Goal: Task Accomplishment & Management: Manage account settings

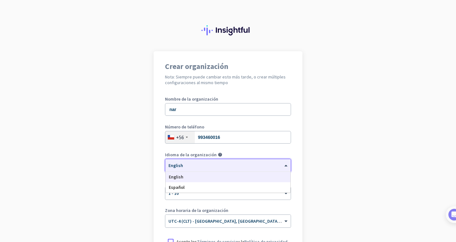
click at [244, 166] on div at bounding box center [227, 163] width 125 height 5
click at [213, 187] on div "Español" at bounding box center [228, 187] width 125 height 10
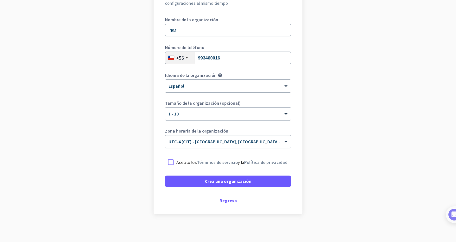
scroll to position [83, 0]
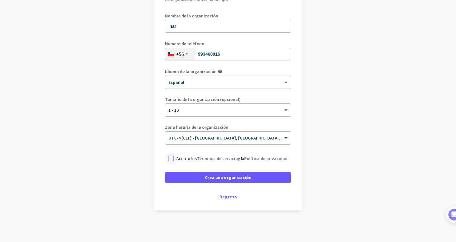
click at [169, 159] on div at bounding box center [170, 158] width 11 height 11
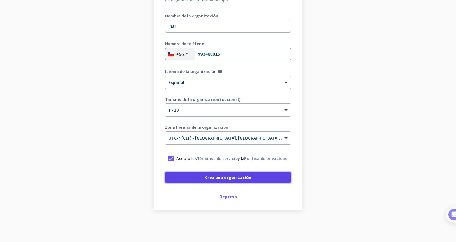
click at [192, 179] on span at bounding box center [228, 177] width 126 height 15
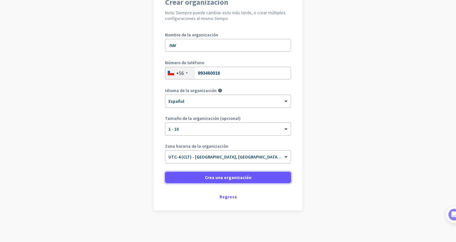
scroll to position [64, 0]
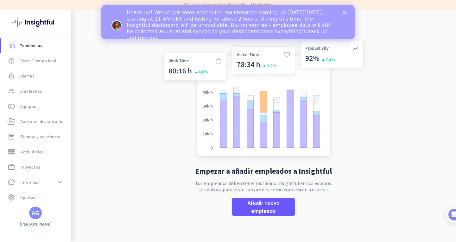
click at [345, 14] on icon "Cerrar" at bounding box center [345, 13] width 4 height 4
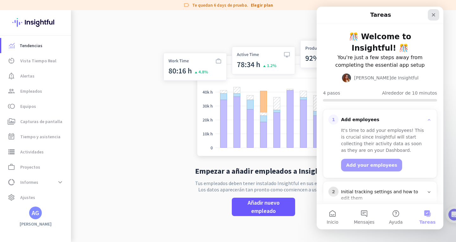
click at [431, 12] on icon "Cerrar" at bounding box center [433, 14] width 5 height 5
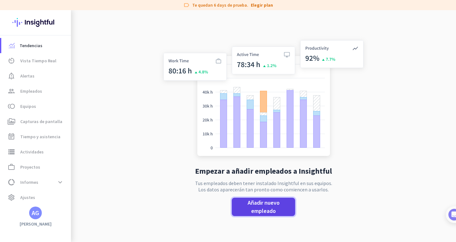
click at [258, 207] on span "Añadir nuevo empleado" at bounding box center [263, 207] width 53 height 16
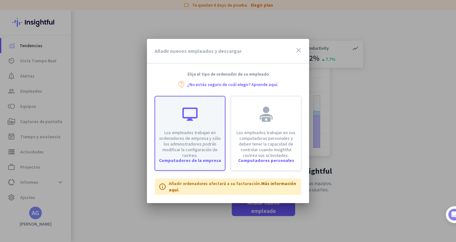
click at [205, 123] on div "Los empleados trabajan en ordenadores de empresa y sólo los administradores pod…" at bounding box center [190, 128] width 70 height 62
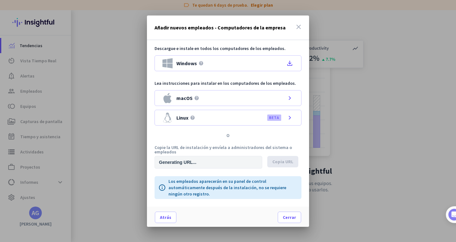
type input "[URL][DOMAIN_NAME]"
click at [286, 163] on span "Copia URL" at bounding box center [282, 162] width 21 height 6
click at [281, 163] on span "Copia URL" at bounding box center [282, 162] width 21 height 6
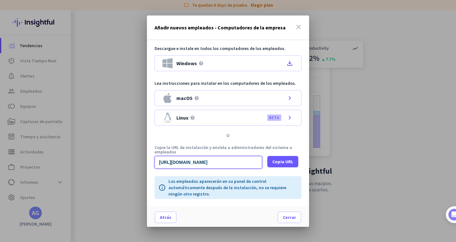
click at [185, 159] on input "[URL][DOMAIN_NAME]" at bounding box center [209, 162] width 108 height 13
click at [367, 175] on div at bounding box center [228, 121] width 456 height 242
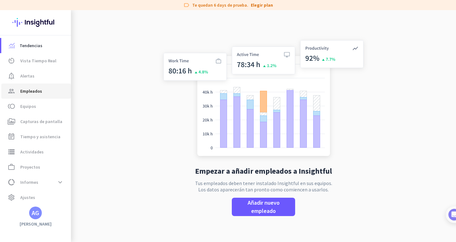
click at [39, 88] on span "Empleados" at bounding box center [31, 91] width 22 height 8
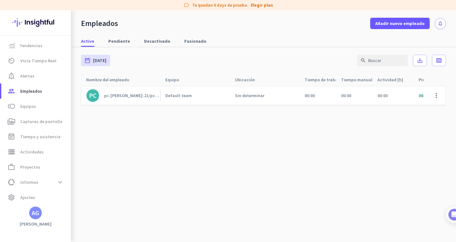
click at [146, 97] on div "pc-[PERSON_NAME]-21/pcalejandro" at bounding box center [132, 96] width 56 height 6
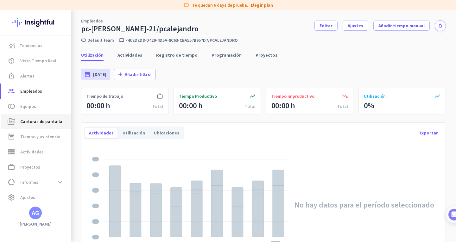
click at [44, 119] on span "Capturas de pantalla" at bounding box center [41, 122] width 42 height 8
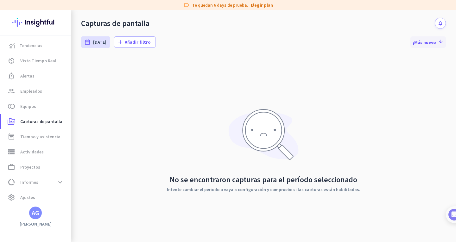
click at [437, 41] on icon "arrow_downward" at bounding box center [440, 41] width 6 height 5
click at [39, 44] on span "Tendencias" at bounding box center [31, 46] width 23 height 8
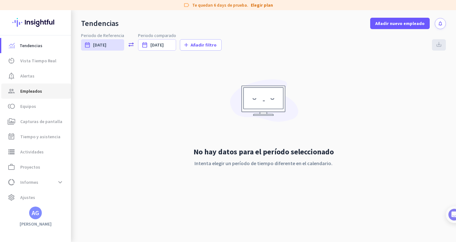
click at [42, 92] on span "group Empleados" at bounding box center [36, 91] width 60 height 8
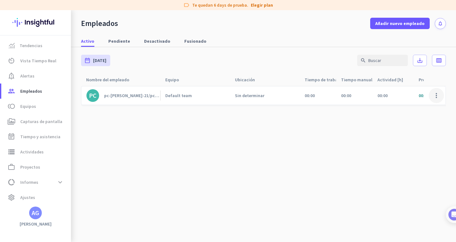
click at [439, 97] on span at bounding box center [436, 95] width 15 height 15
click at [299, 135] on div at bounding box center [228, 121] width 456 height 242
click at [125, 93] on div "pc-[PERSON_NAME]-21/pcalejandro" at bounding box center [132, 96] width 56 height 6
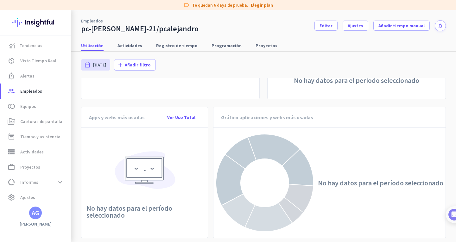
scroll to position [465, 0]
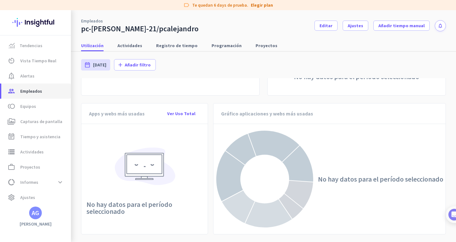
click at [35, 89] on span "Empleados" at bounding box center [31, 91] width 22 height 8
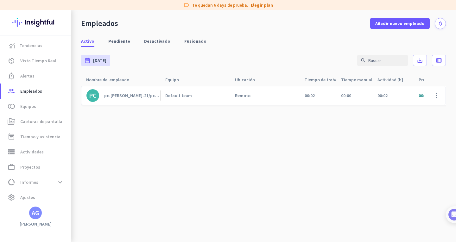
click at [123, 96] on div "pc-[PERSON_NAME]-21/pcalejandro" at bounding box center [132, 96] width 56 height 6
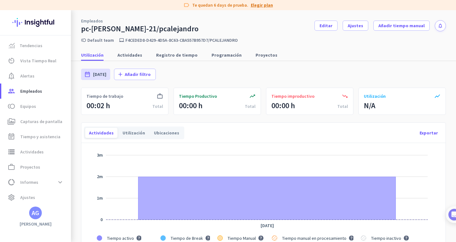
click at [264, 5] on link "Elegir plan" at bounding box center [262, 5] width 22 height 6
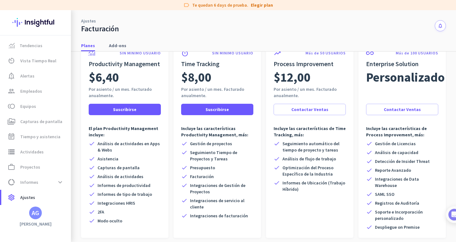
scroll to position [54, 0]
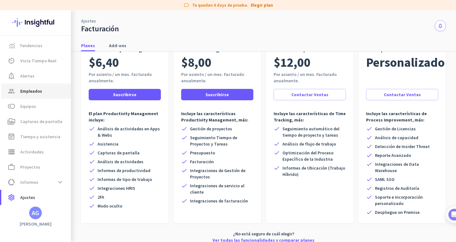
click at [49, 92] on span "group Empleados" at bounding box center [36, 91] width 60 height 8
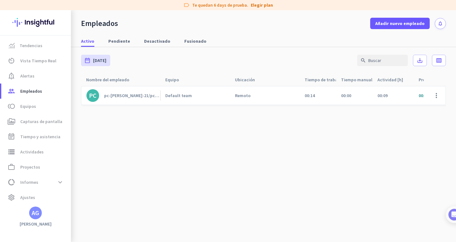
click at [121, 96] on div "pc-[PERSON_NAME]-21/pcalejandro" at bounding box center [132, 96] width 56 height 6
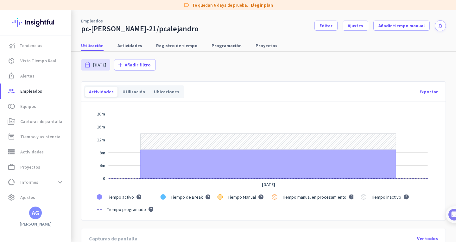
scroll to position [39, 0]
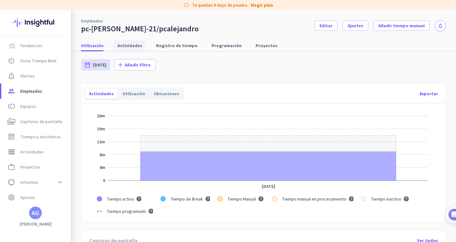
click at [132, 49] on span "Actividades" at bounding box center [130, 45] width 25 height 11
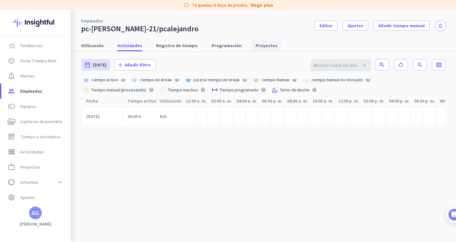
scroll to position [0, 58]
click at [171, 49] on span "Registro de tiempo" at bounding box center [176, 45] width 41 height 11
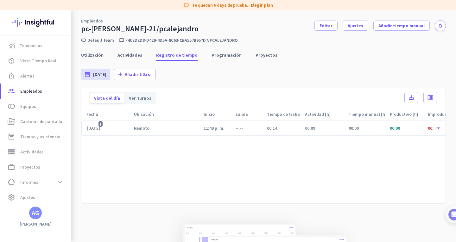
click at [148, 130] on div "Remoto" at bounding box center [142, 128] width 16 height 6
click at [239, 125] on span "--:--" at bounding box center [239, 128] width 8 height 6
click at [93, 57] on span "Utilización" at bounding box center [92, 55] width 22 height 6
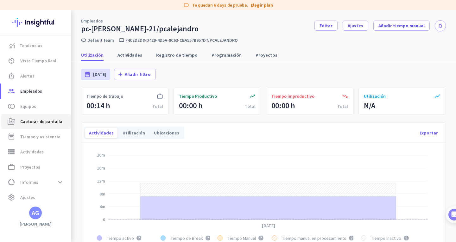
click at [52, 120] on span "Capturas de pantalla" at bounding box center [41, 122] width 42 height 8
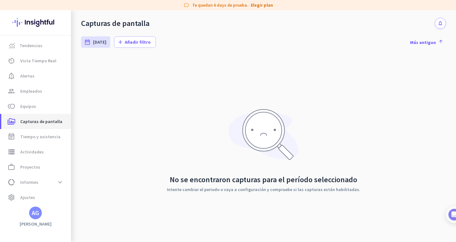
scroll to position [3, 0]
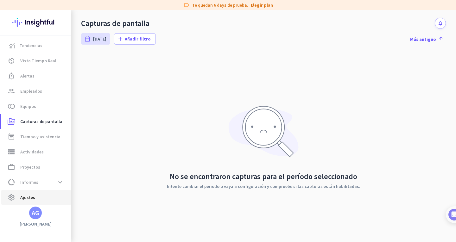
click at [36, 194] on span "settings Ajustes" at bounding box center [36, 198] width 60 height 8
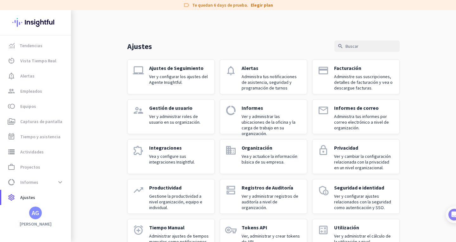
click at [191, 86] on div "Ajustes de Seguimiento Ver y configurar los ajustes del Agente Insightful." at bounding box center [179, 77] width 60 height 24
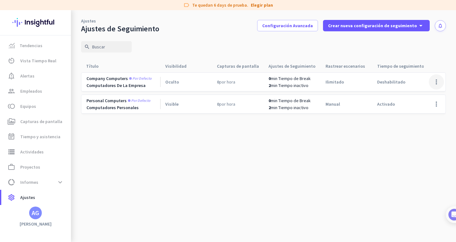
click at [436, 84] on span at bounding box center [436, 81] width 15 height 15
click at [422, 95] on span "Editar" at bounding box center [424, 95] width 30 height 6
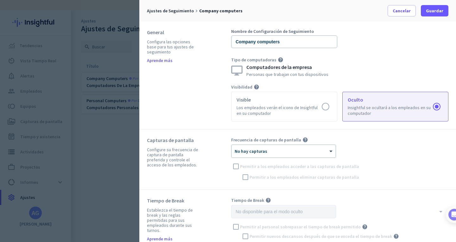
click at [109, 163] on div at bounding box center [228, 121] width 456 height 242
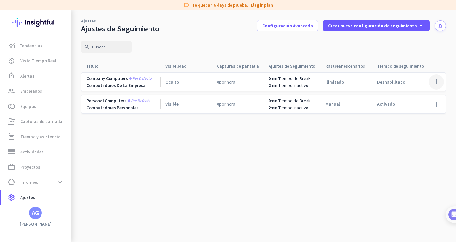
click at [431, 81] on span at bounding box center [436, 81] width 15 height 15
click at [425, 97] on span "Editar" at bounding box center [424, 95] width 30 height 6
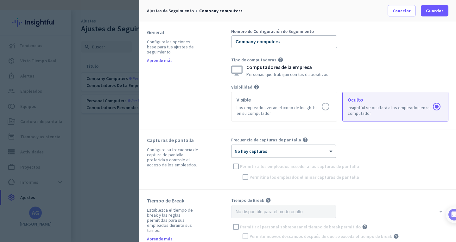
click at [271, 153] on div "× No hay capturas" at bounding box center [280, 151] width 96 height 5
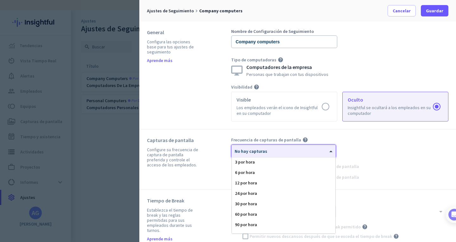
scroll to position [19, 0]
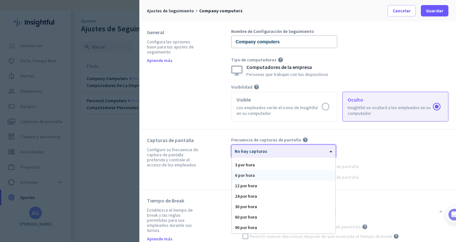
click at [282, 177] on div "6 por hora" at bounding box center [284, 175] width 104 height 10
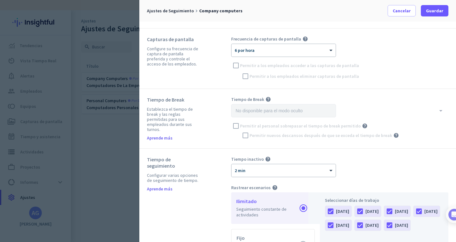
scroll to position [104, 0]
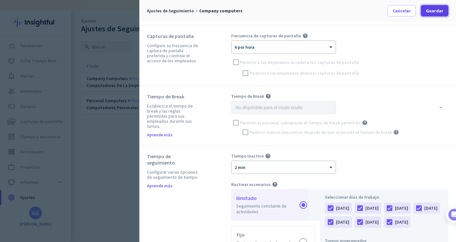
click at [433, 13] on span "Guardar" at bounding box center [434, 11] width 17 height 6
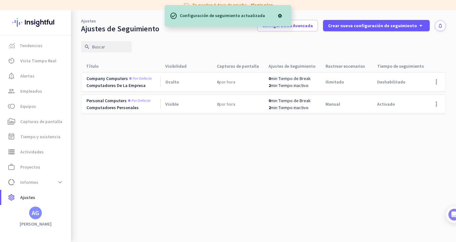
click at [200, 153] on cdk-virtual-scroll-viewport "Company computers Por defecto Computadores de la empresa Oculto 6 por hora 0 mi…" at bounding box center [263, 157] width 365 height 170
click at [38, 90] on span "Empleados" at bounding box center [31, 91] width 22 height 8
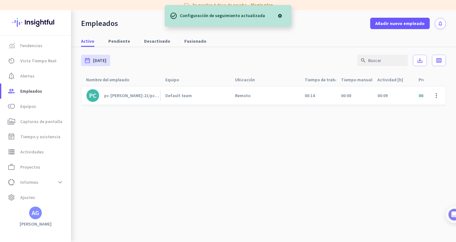
click at [145, 96] on div "pc-[PERSON_NAME]-21/pcalejandro" at bounding box center [132, 96] width 56 height 6
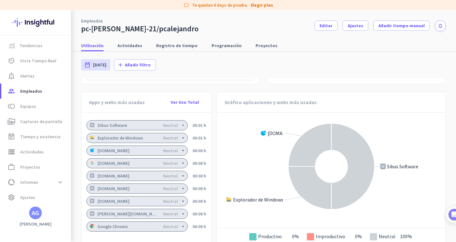
scroll to position [477, 0]
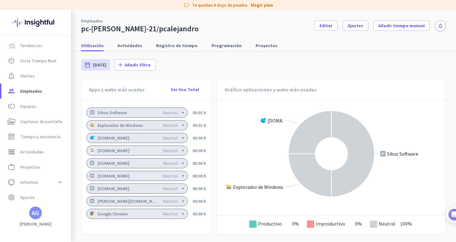
click at [307, 222] on rect "Legend" at bounding box center [335, 224] width 57 height 12
click at [57, 137] on span "Tiempo y asistencia" at bounding box center [40, 137] width 40 height 8
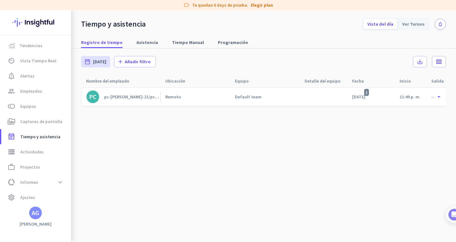
click at [141, 102] on body "label Te quedan 6 days de prueba. Elegir plan Tendencias av_timer Vista Tiempo …" at bounding box center [228, 121] width 456 height 242
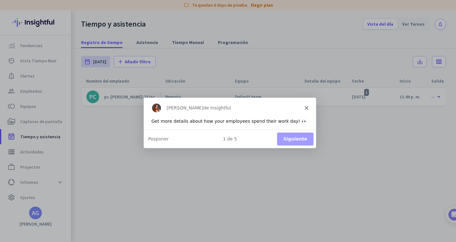
click at [310, 108] on div "[PERSON_NAME] de Insightful" at bounding box center [229, 108] width 172 height 20
click at [305, 108] on icon "Cerrar" at bounding box center [306, 108] width 4 height 4
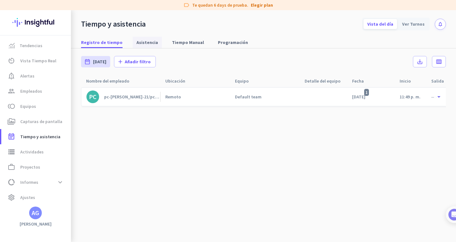
click at [141, 42] on span "Asistencia" at bounding box center [148, 42] width 22 height 6
type input "[DATE] - [DATE]"
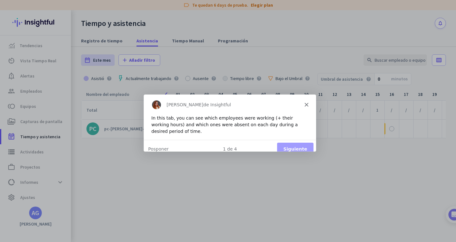
click at [304, 105] on div "[PERSON_NAME] de Insightful" at bounding box center [229, 104] width 172 height 20
click at [307, 105] on icon "Cerrar" at bounding box center [306, 104] width 4 height 4
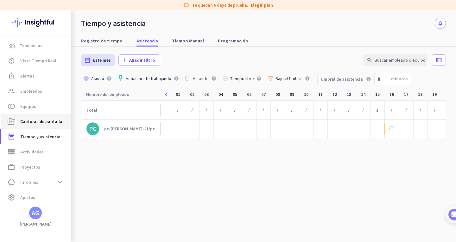
click at [45, 120] on span "Capturas de pantalla" at bounding box center [41, 122] width 42 height 8
type input "[DATE] - [DATE]"
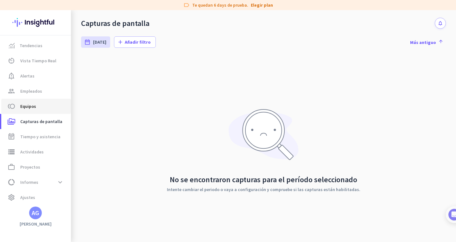
click at [38, 100] on link "toll Equipos" at bounding box center [36, 106] width 70 height 15
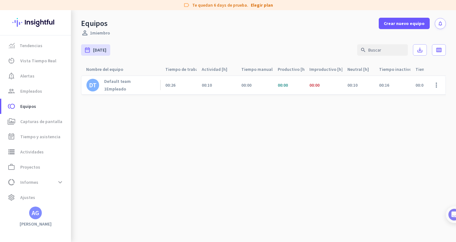
click at [133, 85] on div "DT Default team 1 Empleado" at bounding box center [120, 85] width 79 height 18
click at [27, 58] on span "Vista Tiempo Real" at bounding box center [38, 61] width 36 height 8
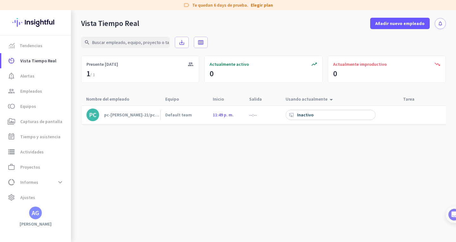
click at [327, 98] on icon "arrow_drop_up" at bounding box center [331, 100] width 8 height 8
click at [43, 78] on span "notification_important Alertas" at bounding box center [36, 76] width 60 height 8
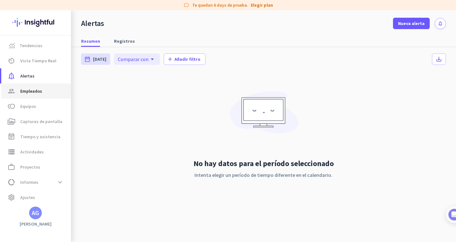
click at [38, 93] on span "Empleados" at bounding box center [31, 91] width 22 height 8
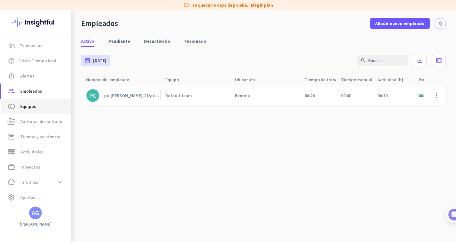
click at [44, 109] on span "toll Equipos" at bounding box center [36, 107] width 60 height 8
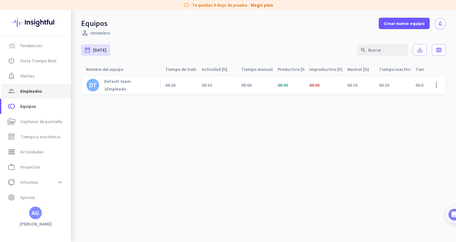
click at [45, 96] on link "group Empleados" at bounding box center [36, 91] width 70 height 15
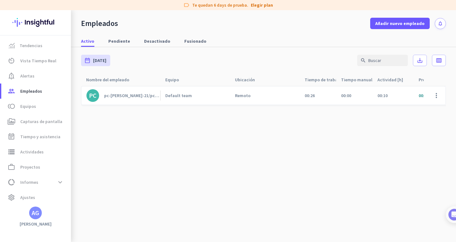
click at [137, 99] on link "PC pc-[PERSON_NAME]-21/pcalejandro" at bounding box center [123, 95] width 74 height 13
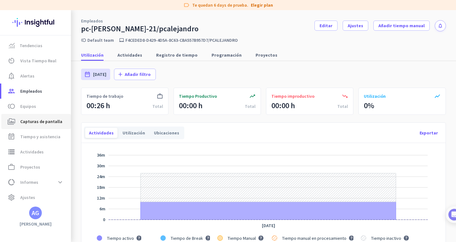
click at [55, 124] on span "Capturas de pantalla" at bounding box center [41, 122] width 42 height 8
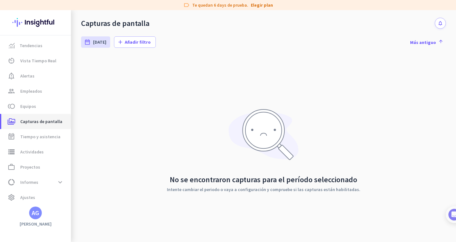
scroll to position [3, 0]
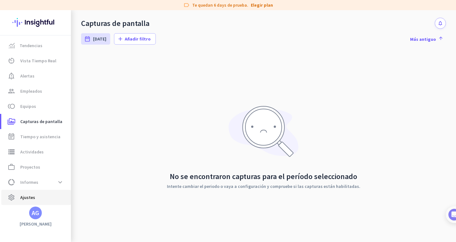
click at [19, 195] on span "settings Ajustes" at bounding box center [36, 198] width 60 height 8
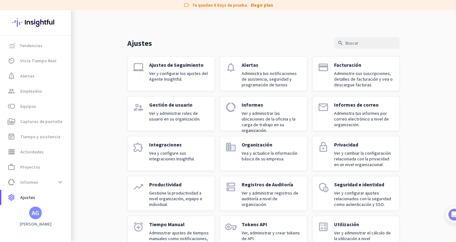
click at [181, 124] on div "Gestión de usuario Ver y administrar roles de usuario en su organización." at bounding box center [179, 114] width 60 height 24
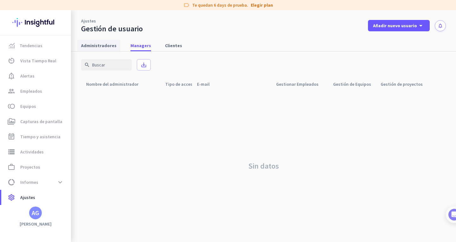
click at [102, 45] on span "Administradores" at bounding box center [98, 45] width 35 height 6
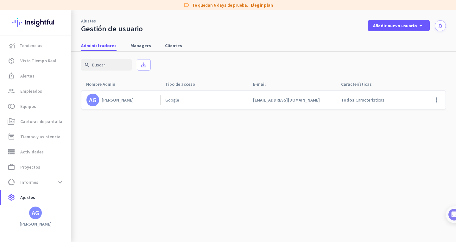
click at [122, 104] on div "AG [PERSON_NAME]" at bounding box center [123, 100] width 74 height 13
click at [45, 120] on span "Capturas de pantalla" at bounding box center [41, 122] width 42 height 8
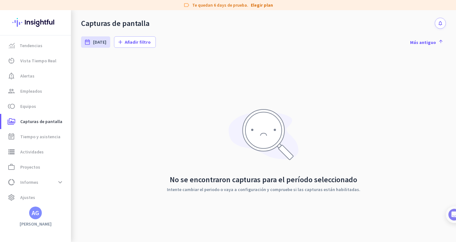
click at [33, 212] on div "AG" at bounding box center [36, 213] width 8 height 6
click at [27, 197] on div at bounding box center [228, 121] width 456 height 242
click at [27, 197] on span "Ajustes" at bounding box center [27, 198] width 15 height 8
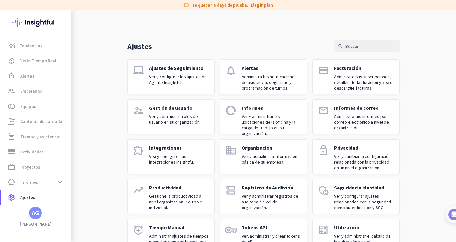
click at [196, 79] on p "Ver y configurar los ajustes del Agente Insightful." at bounding box center [179, 79] width 60 height 11
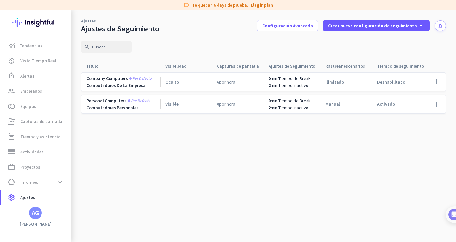
click at [208, 82] on div "Oculto" at bounding box center [186, 82] width 52 height 18
click at [440, 81] on span at bounding box center [436, 81] width 15 height 15
click at [427, 93] on span "Editar" at bounding box center [424, 95] width 30 height 6
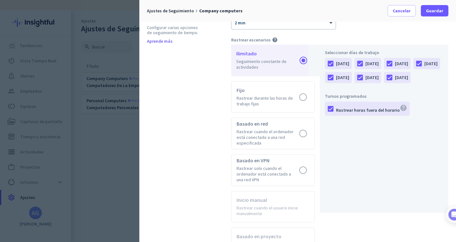
scroll to position [245, 0]
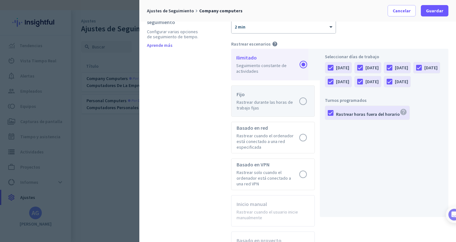
click at [302, 99] on label at bounding box center [273, 101] width 83 height 31
click at [0, 0] on input "radio" at bounding box center [0, 0] width 0 height 0
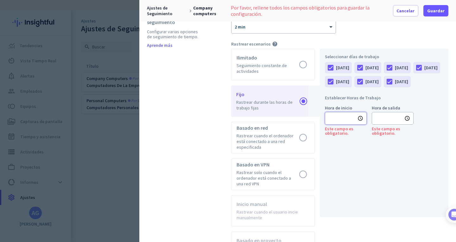
click at [353, 125] on input "text" at bounding box center [346, 118] width 42 height 13
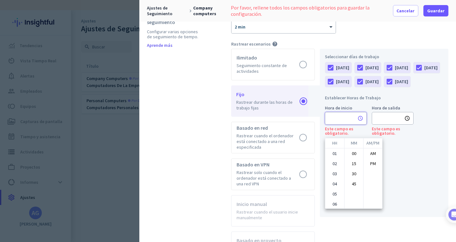
type input "12:00 am"
click at [440, 99] on div at bounding box center [228, 121] width 456 height 242
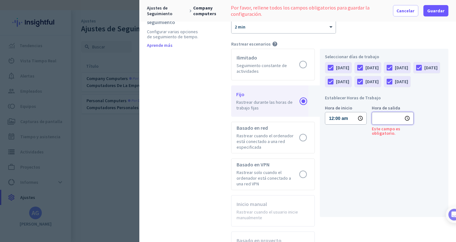
click at [387, 125] on input "text" at bounding box center [393, 118] width 42 height 13
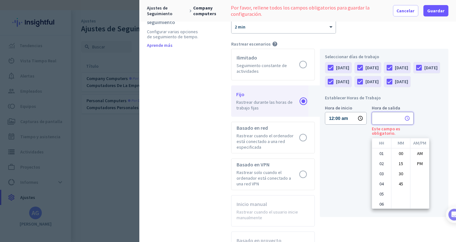
type input "12:00 am"
click at [305, 63] on div at bounding box center [228, 121] width 456 height 242
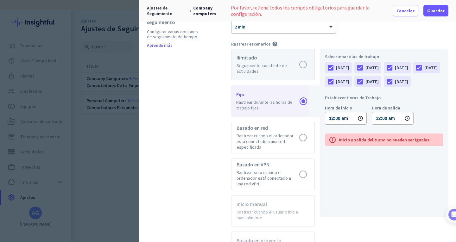
click at [305, 63] on label at bounding box center [273, 64] width 83 height 31
click at [0, 0] on input "radio" at bounding box center [0, 0] width 0 height 0
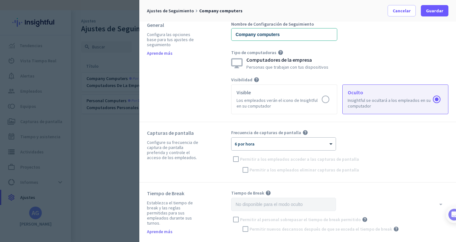
scroll to position [0, 0]
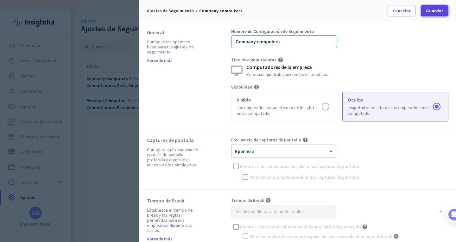
click at [433, 4] on span at bounding box center [435, 10] width 28 height 15
